Goal: Contribute content

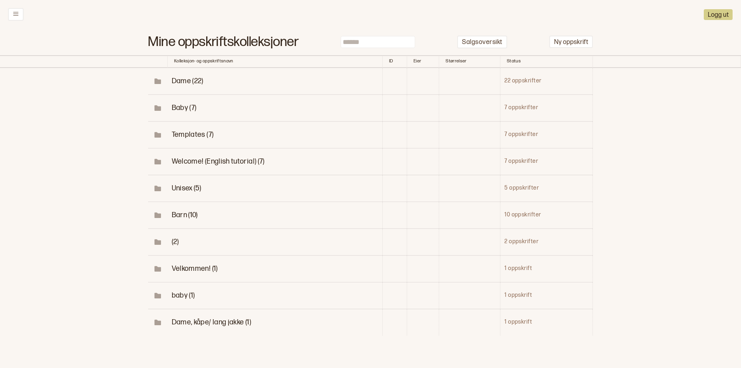
click at [176, 85] on span "Dame (22)" at bounding box center [188, 81] width 32 height 8
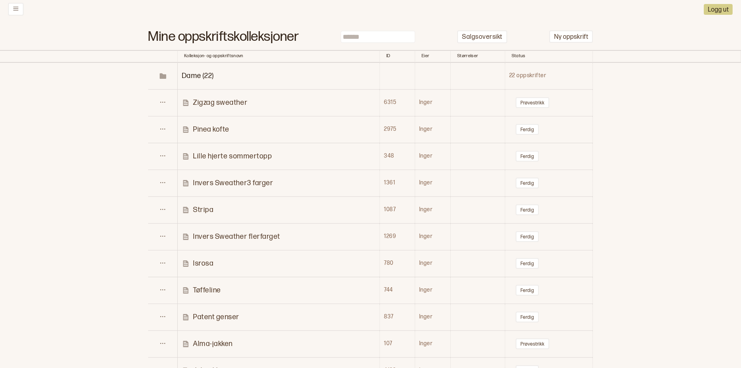
scroll to position [2, 0]
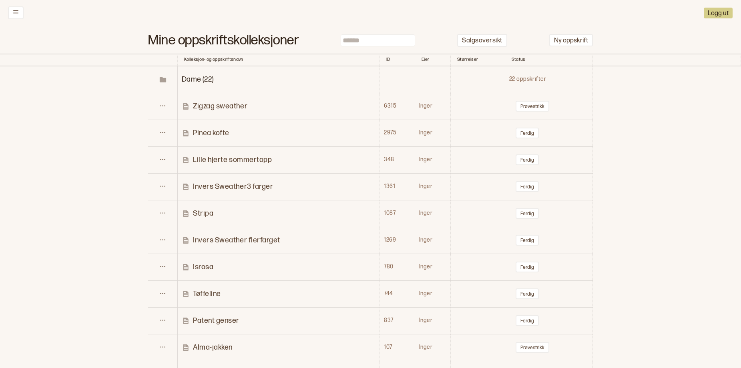
click at [222, 111] on p "Zigzag sweather" at bounding box center [220, 106] width 54 height 9
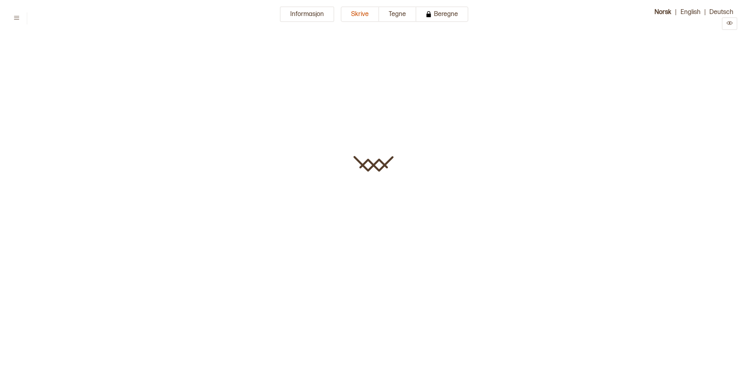
type input "**********"
type textarea "**********"
type input "*"
type input "*****"
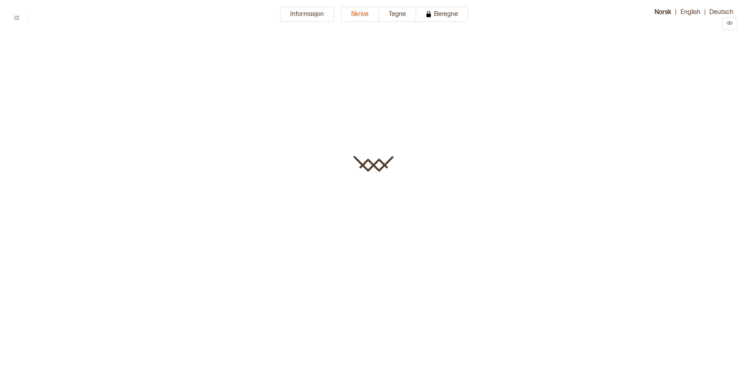
type input "****"
type input "**********"
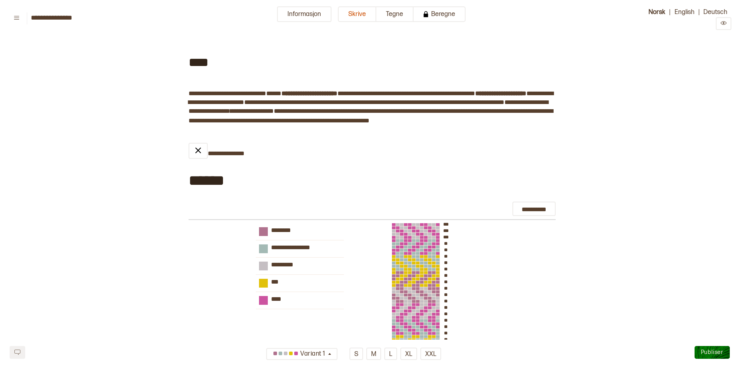
type input "*****"
click at [296, 13] on button "Informasjon" at bounding box center [304, 14] width 54 height 16
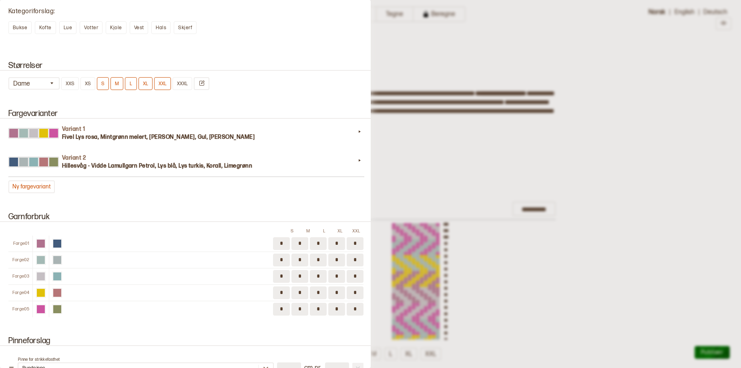
scroll to position [710, 0]
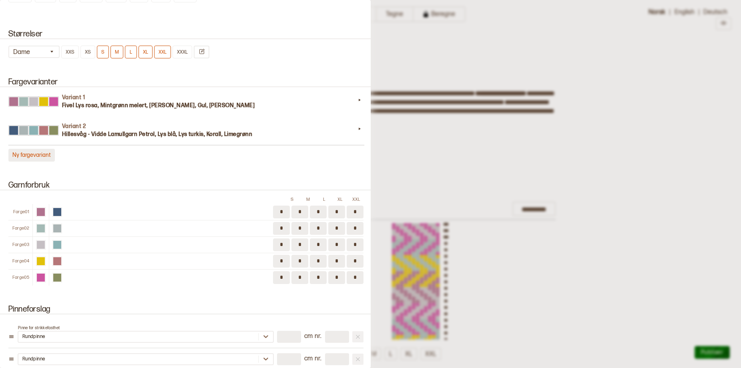
click at [36, 162] on button "Ny fargevariant" at bounding box center [31, 155] width 46 height 13
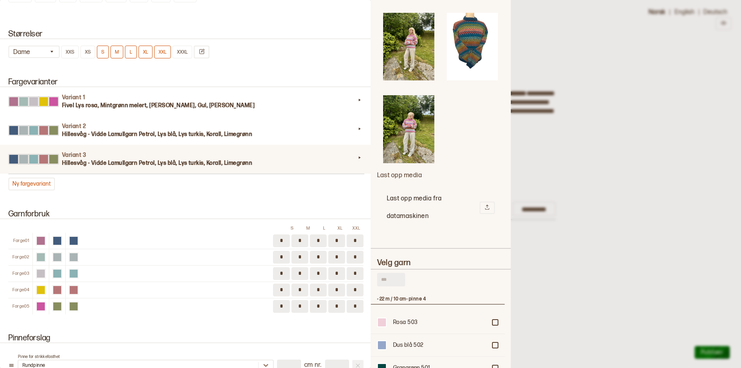
scroll to position [440, 0]
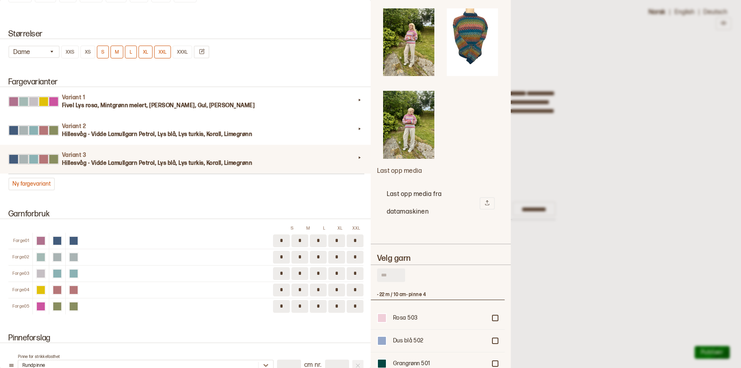
click at [393, 282] on input "text" at bounding box center [391, 276] width 28 height 14
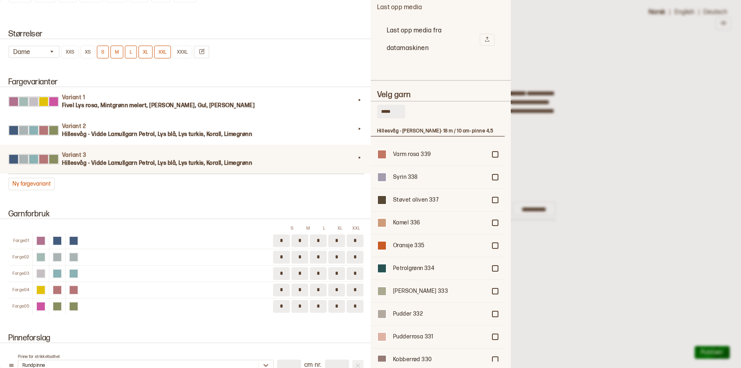
scroll to position [623, 0]
type input "*****"
click at [493, 271] on div at bounding box center [495, 268] width 5 height 5
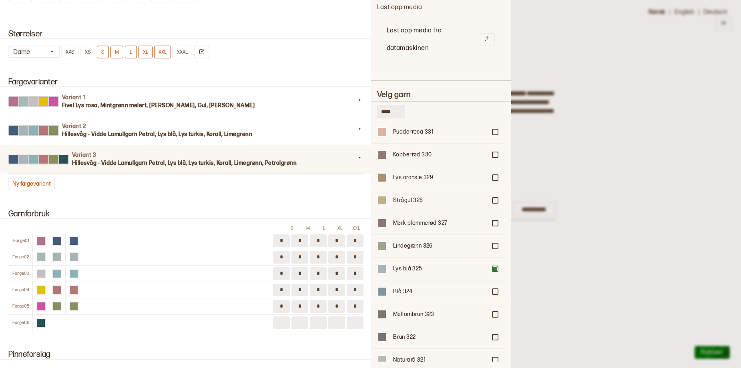
scroll to position [210, 0]
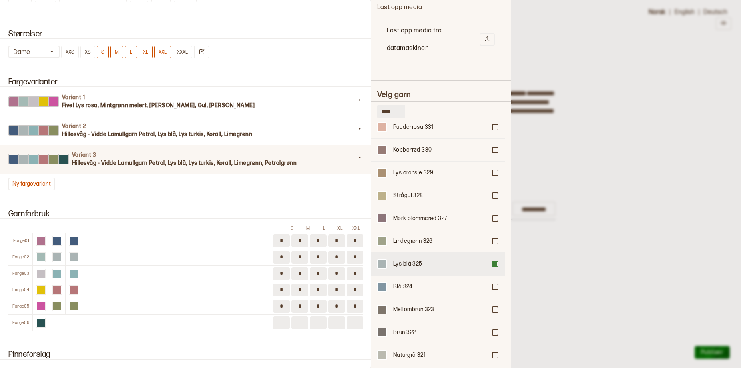
click at [489, 270] on div "Lys blå 325" at bounding box center [438, 264] width 134 height 23
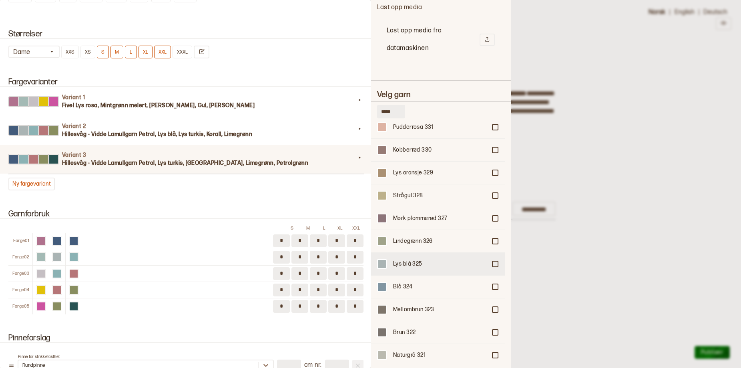
click at [493, 267] on div at bounding box center [495, 264] width 5 height 5
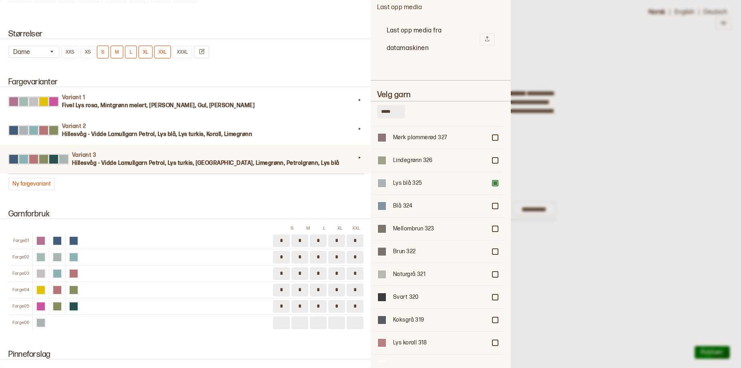
scroll to position [309, 0]
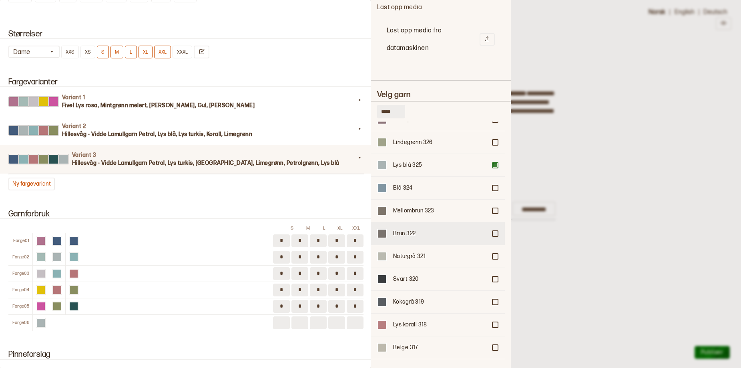
click at [493, 236] on div at bounding box center [495, 233] width 5 height 5
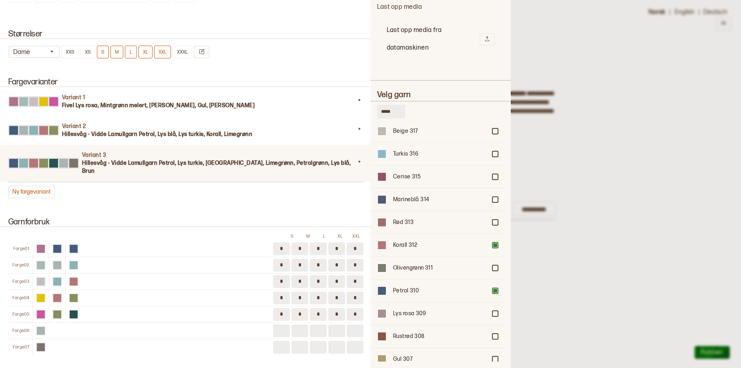
scroll to position [530, 0]
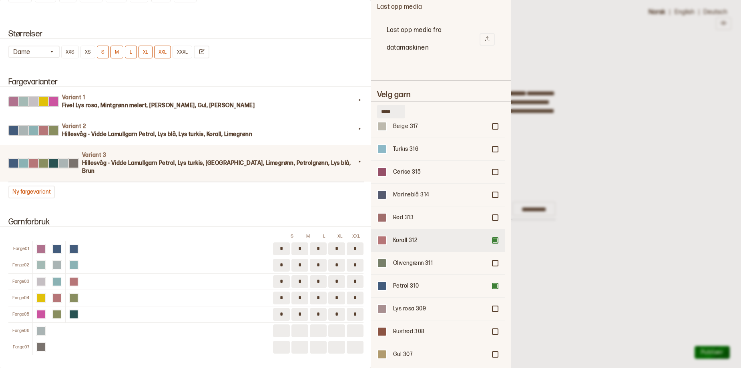
click at [493, 243] on div at bounding box center [495, 240] width 5 height 5
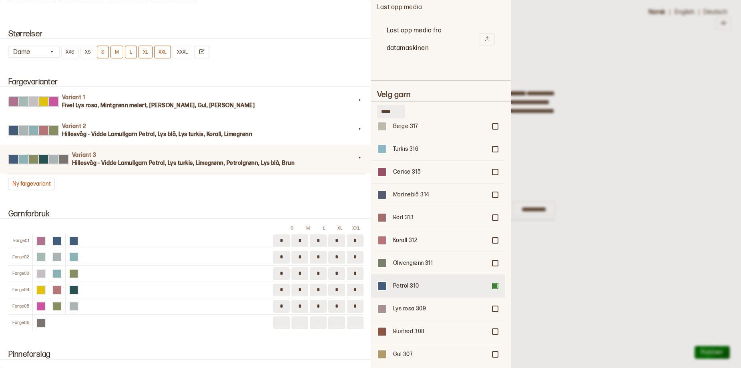
click at [493, 289] on div at bounding box center [495, 286] width 5 height 5
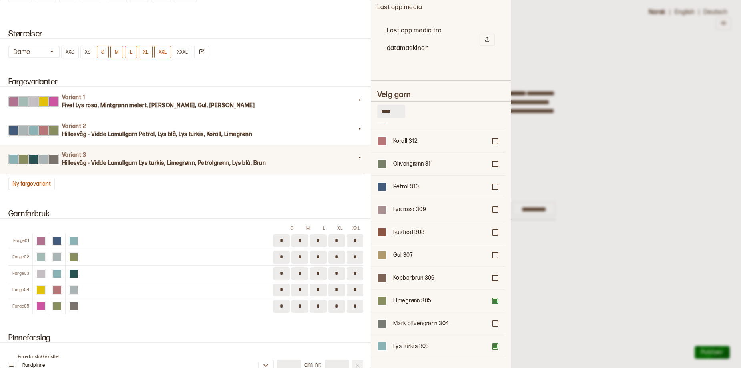
scroll to position [634, 0]
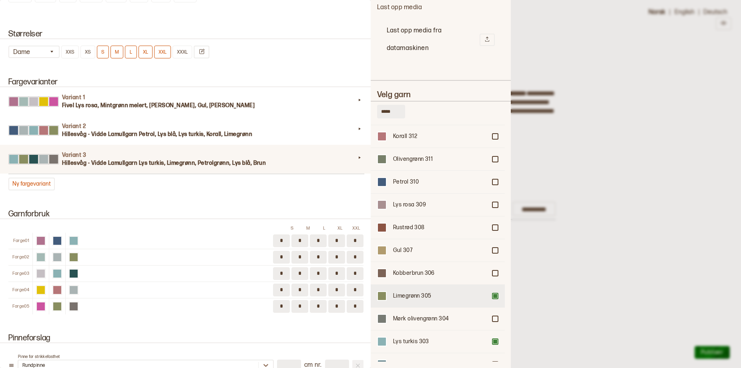
click at [493, 299] on div at bounding box center [495, 296] width 5 height 5
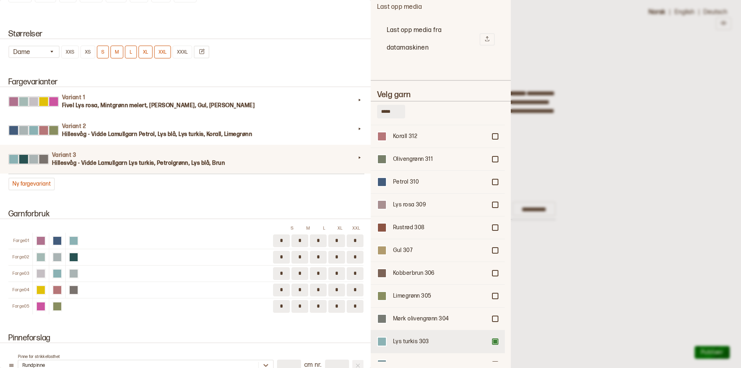
click at [493, 344] on div at bounding box center [495, 341] width 5 height 5
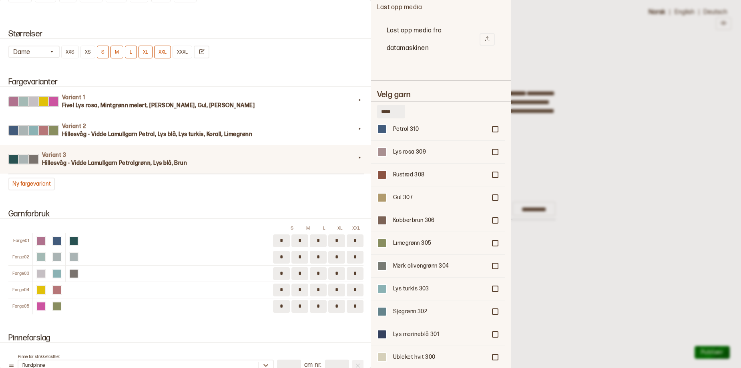
scroll to position [700, 0]
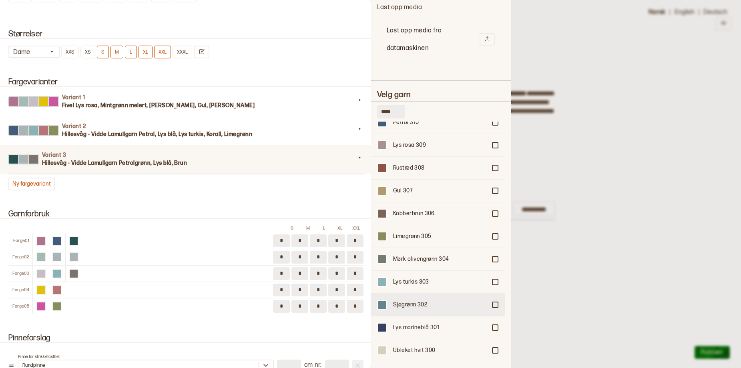
click at [489, 303] on div "Sjøgrønn 302" at bounding box center [438, 304] width 134 height 23
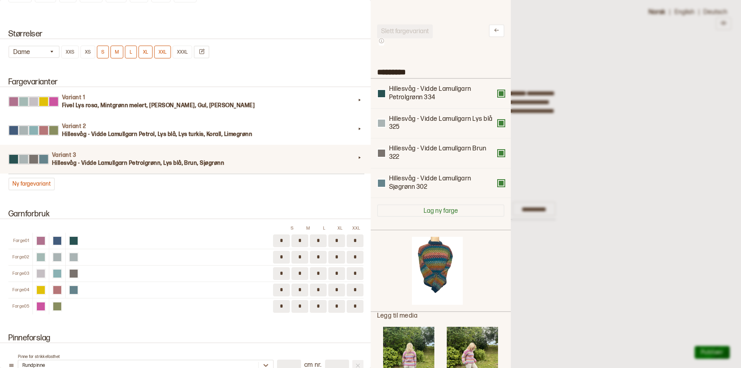
scroll to position [0, 0]
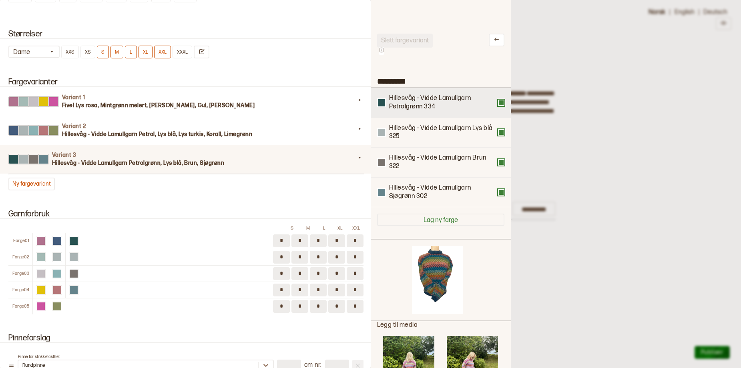
click at [499, 106] on button at bounding box center [501, 103] width 6 height 6
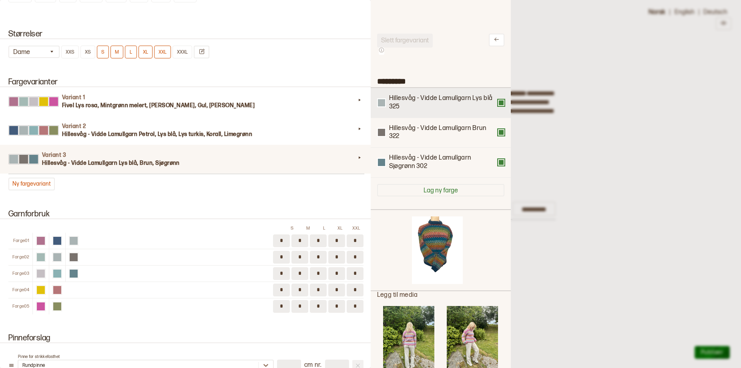
click at [498, 106] on button at bounding box center [501, 103] width 6 height 6
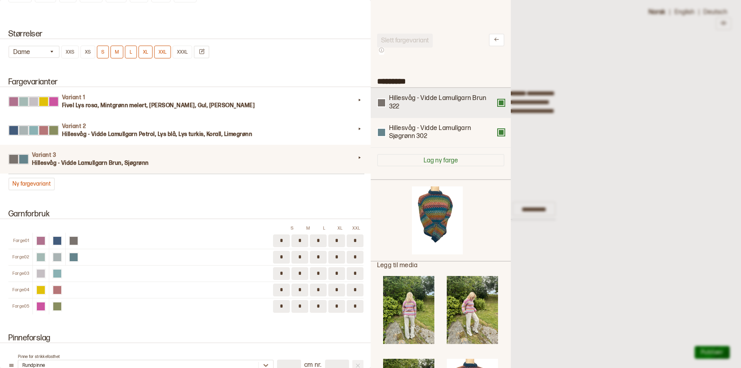
click at [498, 106] on button at bounding box center [501, 103] width 6 height 6
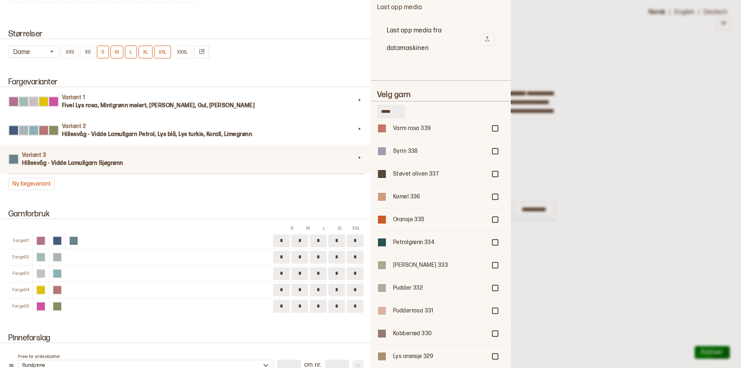
scroll to position [38, 0]
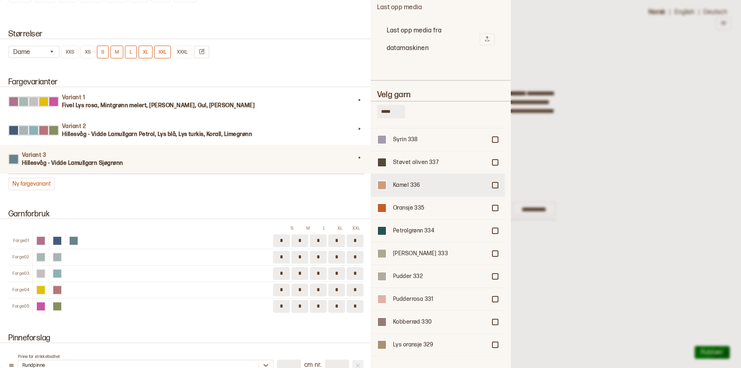
click at [493, 188] on div at bounding box center [495, 185] width 5 height 5
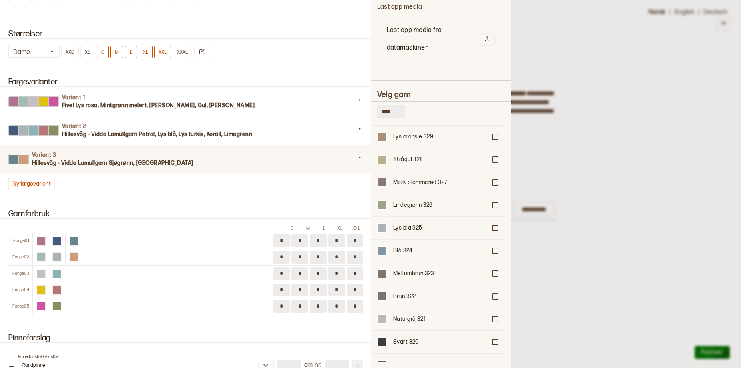
scroll to position [252, 0]
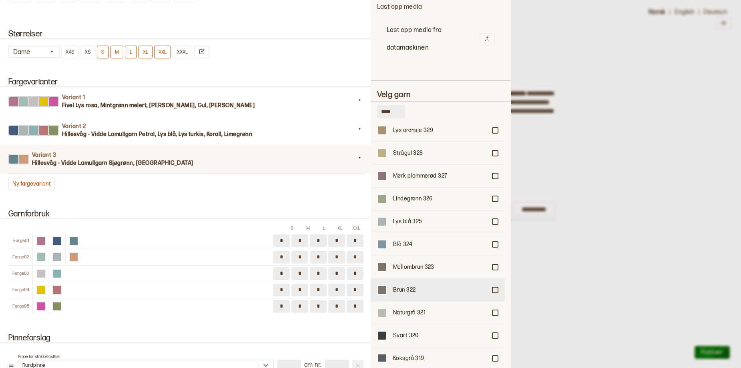
click at [493, 293] on div at bounding box center [495, 290] width 5 height 5
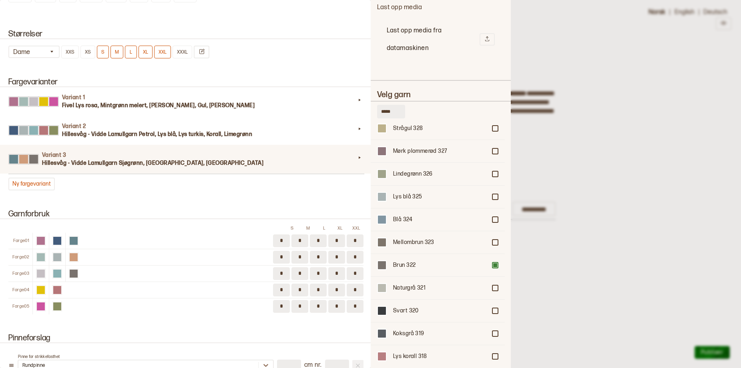
scroll to position [300, 0]
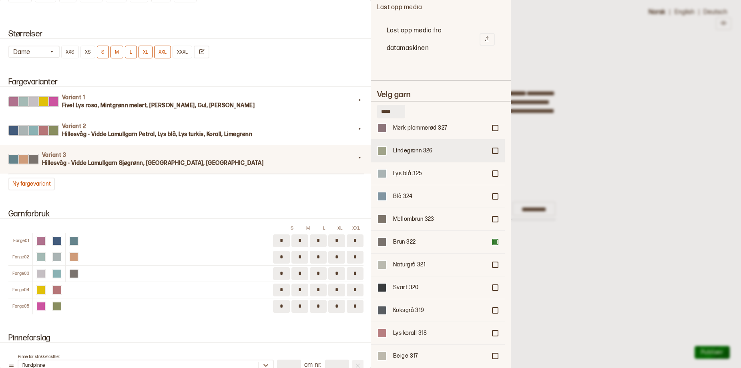
click at [491, 160] on div "Lindegrønn 326" at bounding box center [438, 150] width 134 height 23
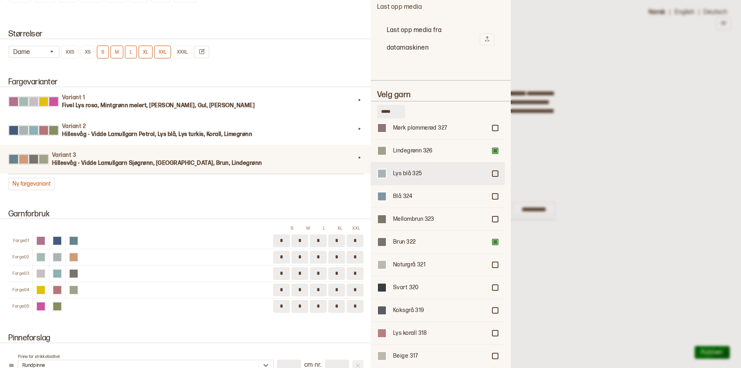
click at [493, 176] on div at bounding box center [495, 173] width 5 height 5
click at [655, 158] on div at bounding box center [370, 184] width 741 height 368
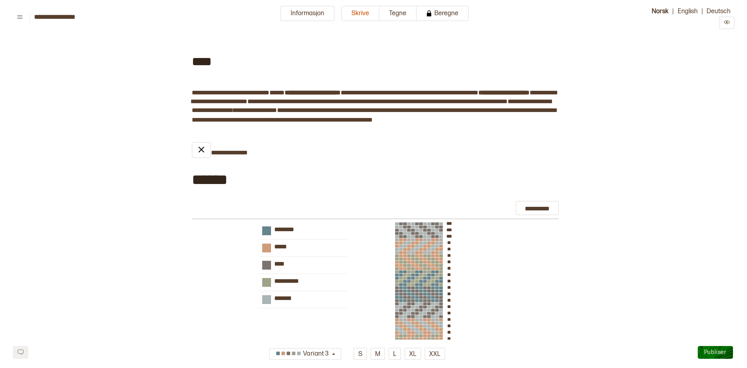
scroll to position [0, 0]
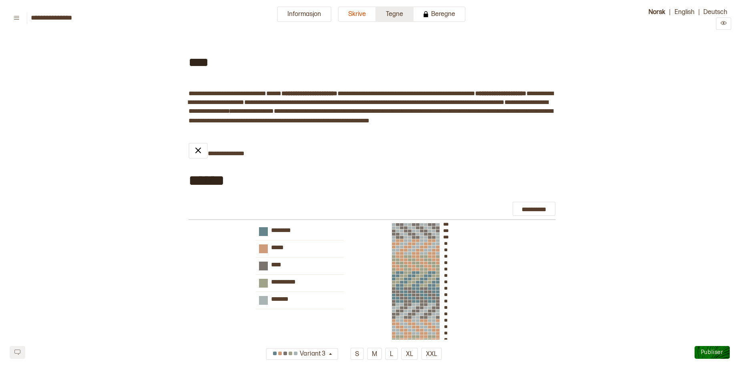
click at [397, 16] on button "Tegne" at bounding box center [394, 14] width 37 height 16
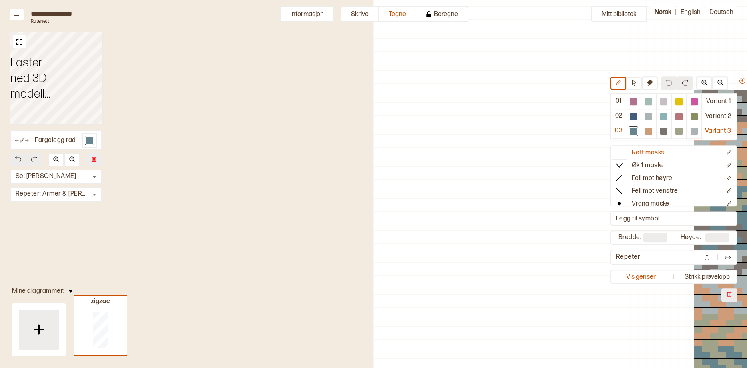
scroll to position [251, 265]
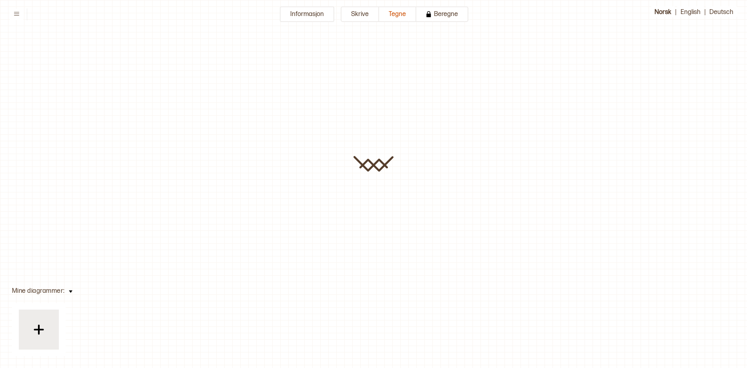
type input "**********"
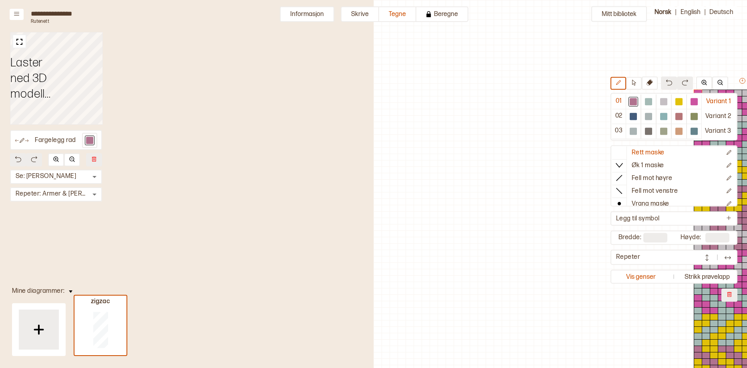
scroll to position [251, 265]
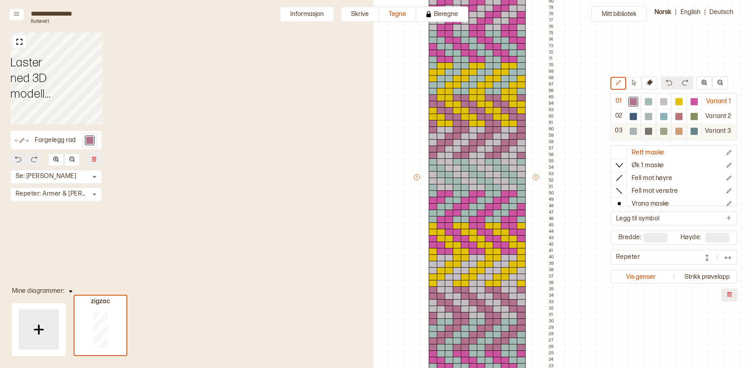
click at [630, 128] on div at bounding box center [633, 131] width 7 height 7
